Goal: Navigation & Orientation: Find specific page/section

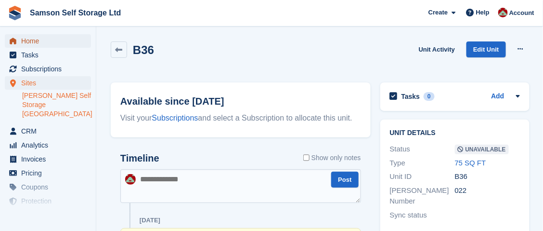
click at [39, 42] on span "Home" at bounding box center [50, 40] width 58 height 13
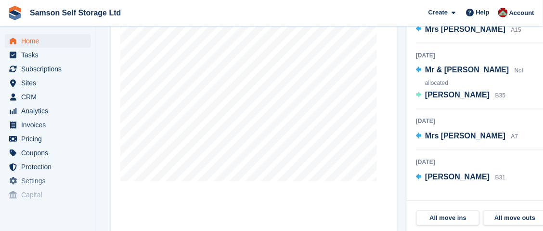
scroll to position [433, 0]
